Goal: Navigation & Orientation: Find specific page/section

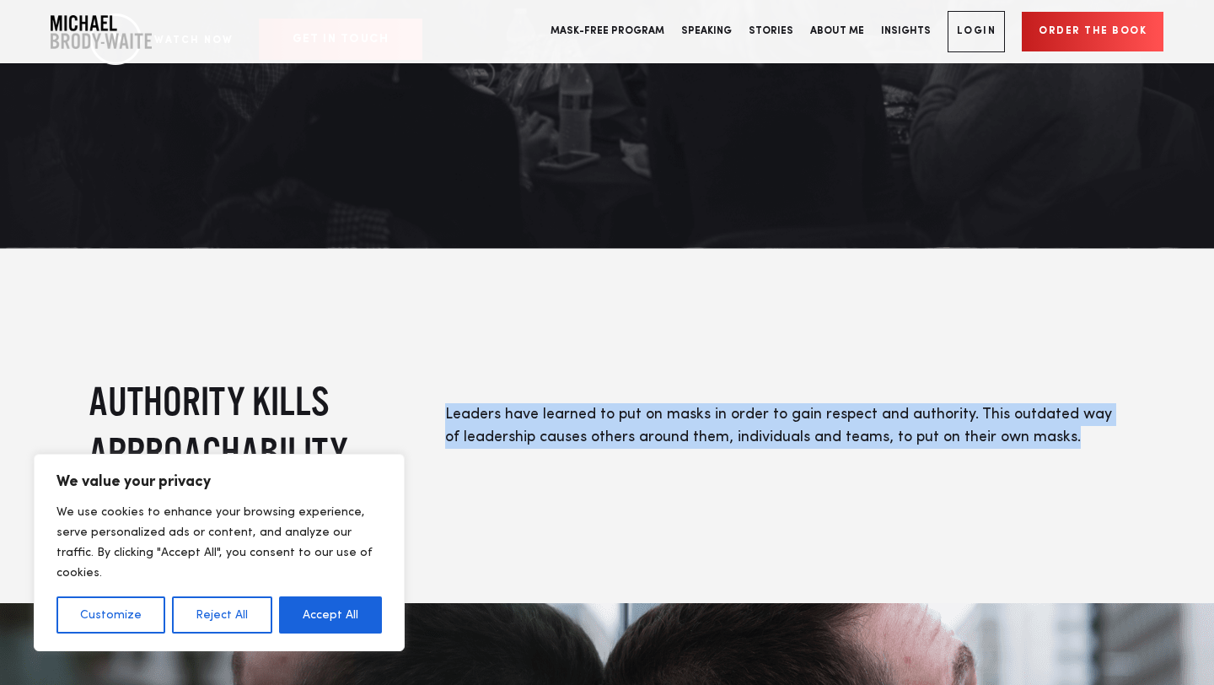
scroll to position [450, 0]
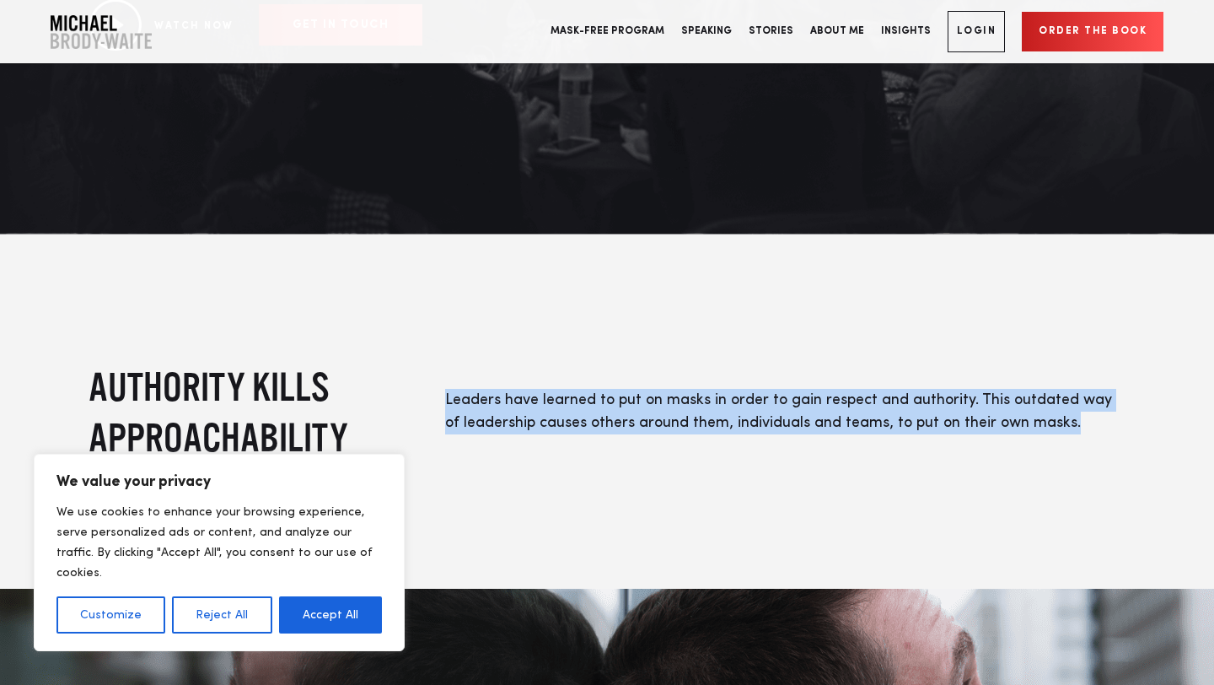
click at [866, 293] on div "AUTHORITY KILLS APPROACHABILITY Leaders have learned to put on masks in order t…" at bounding box center [607, 411] width 1214 height 354
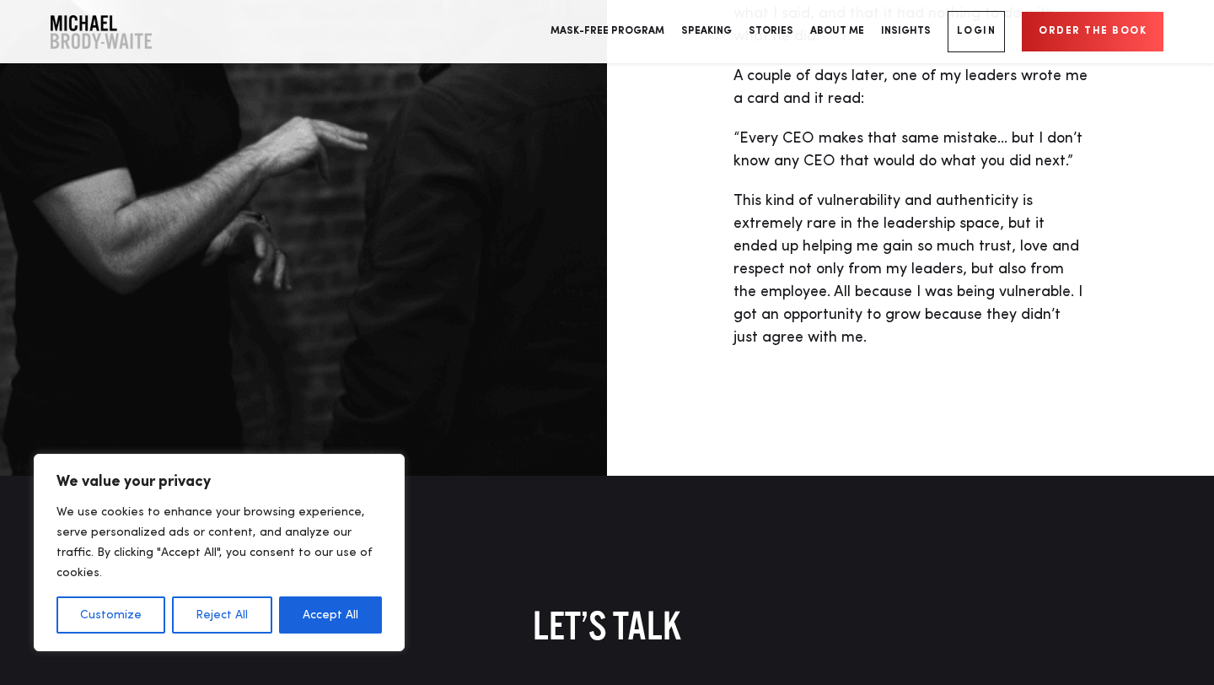
scroll to position [6195, 0]
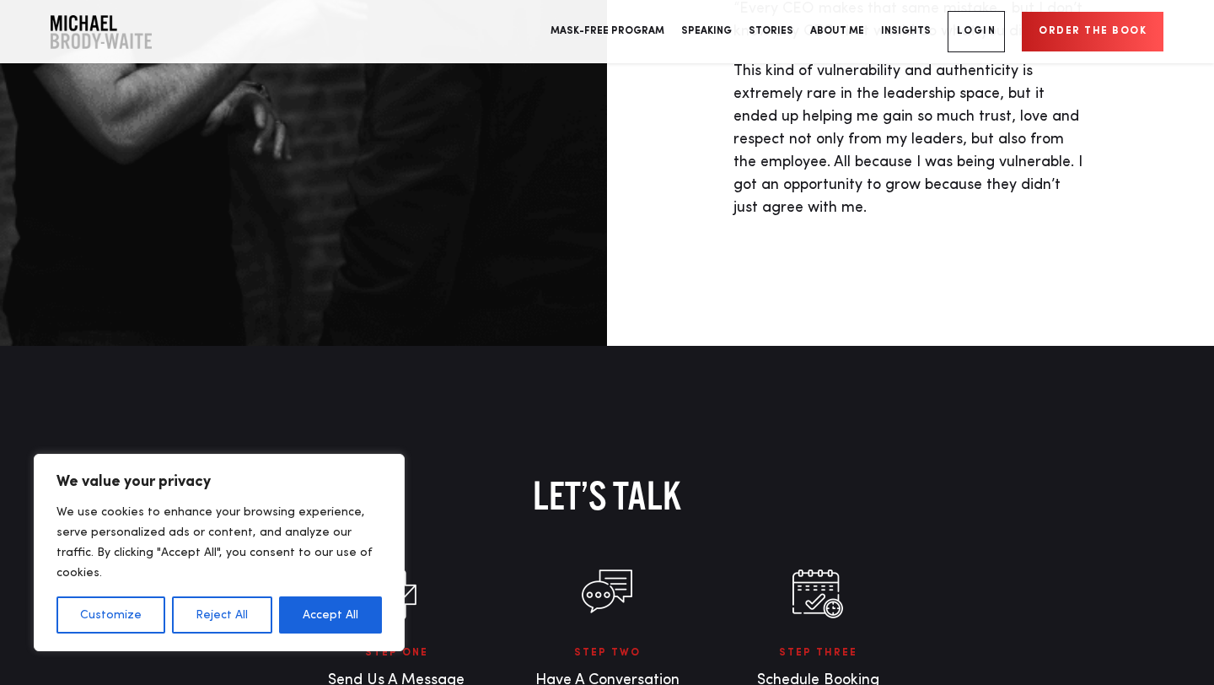
click at [735, 472] on h2 "LET’S TALK" at bounding box center [607, 495] width 1037 height 46
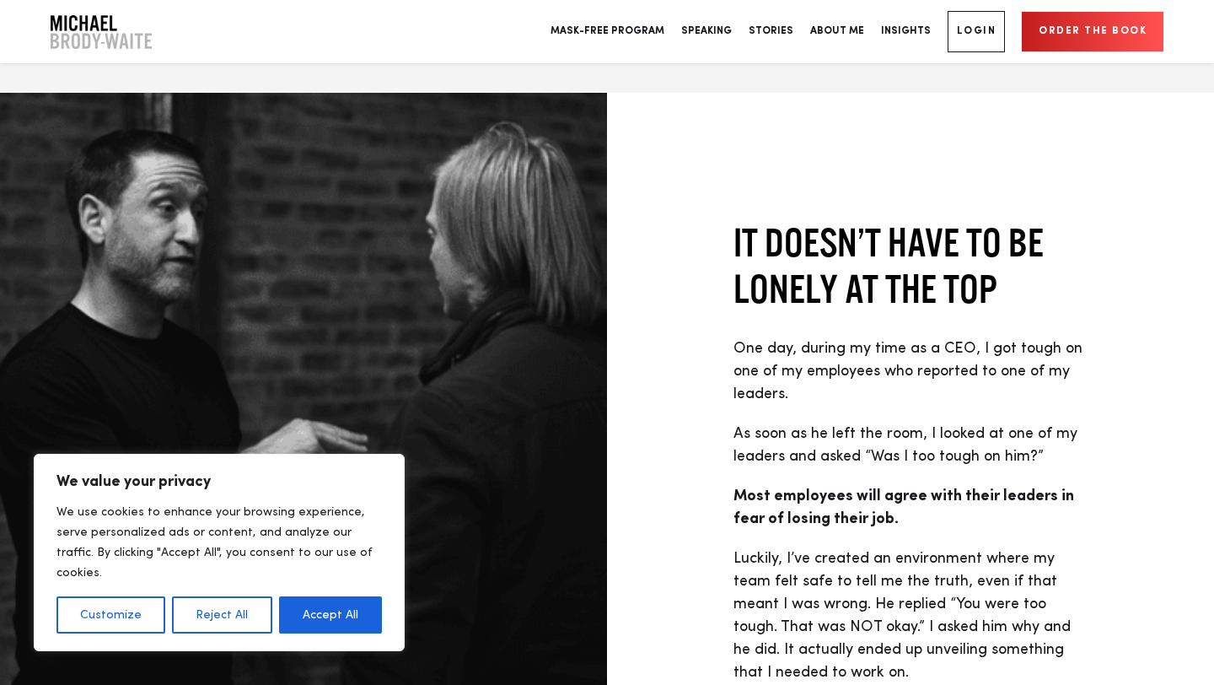
scroll to position [5304, 0]
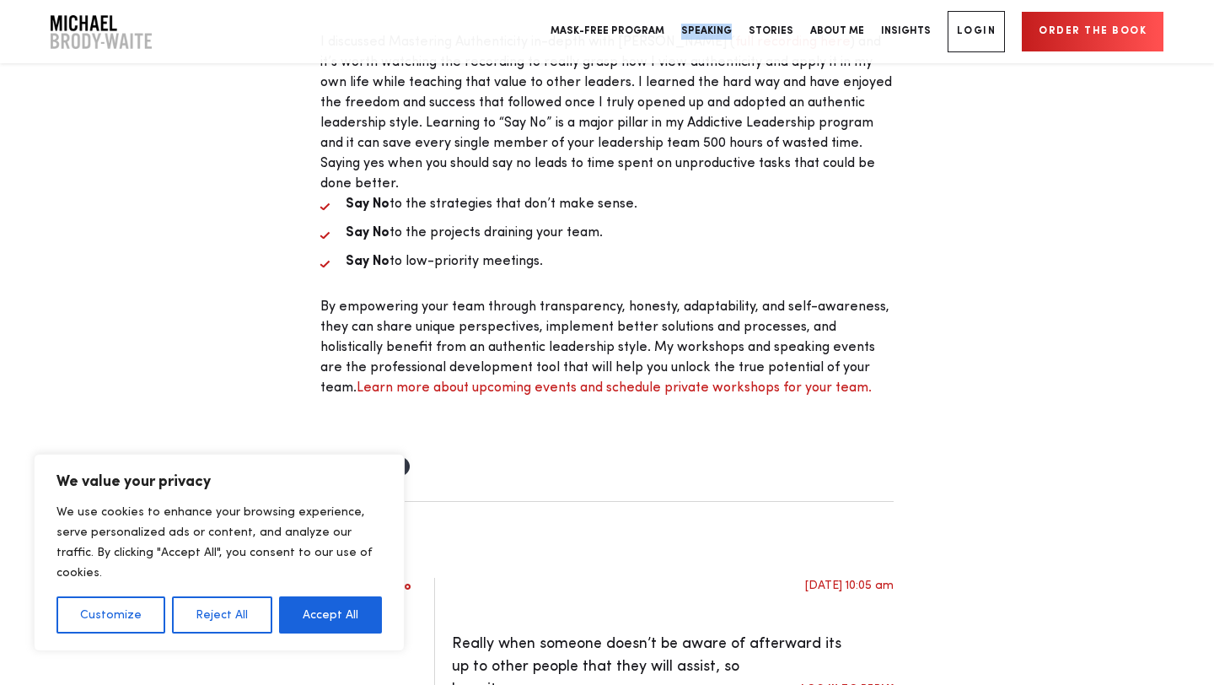
scroll to position [2672, 0]
